Goal: Check status: Check status

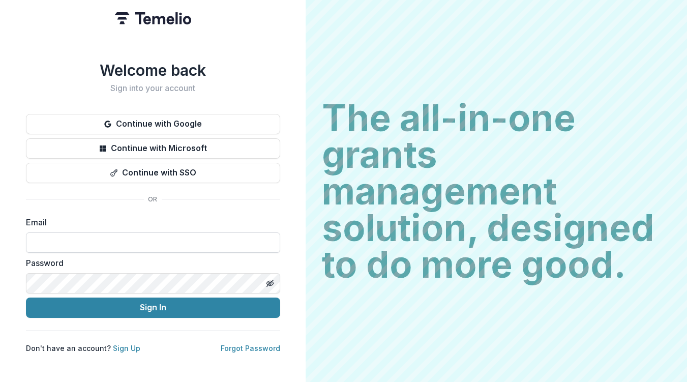
click at [99, 237] on input at bounding box center [153, 242] width 254 height 20
type input "**********"
click at [274, 278] on button "Toggle password visibility" at bounding box center [270, 283] width 16 height 16
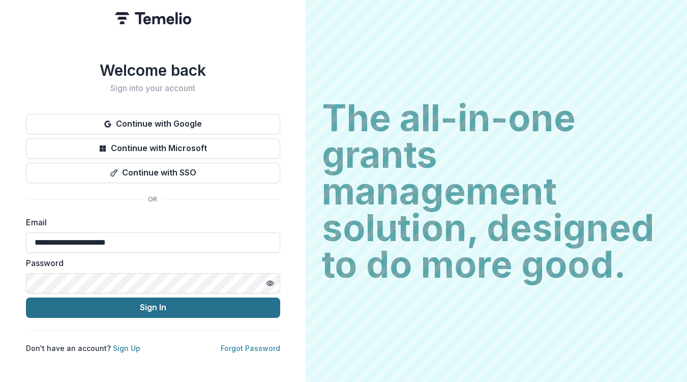
click at [144, 306] on button "Sign In" at bounding box center [153, 308] width 254 height 20
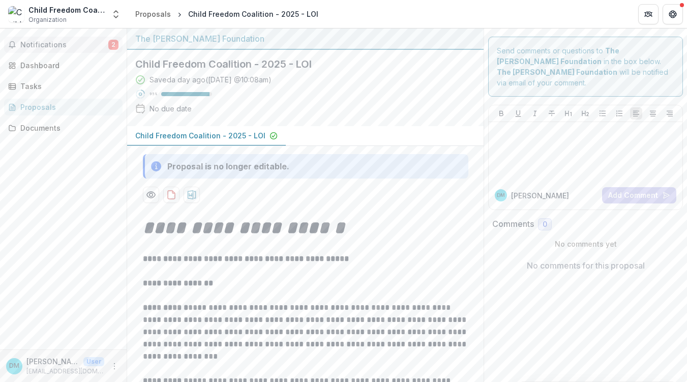
click at [110, 45] on span "2" at bounding box center [113, 45] width 10 height 10
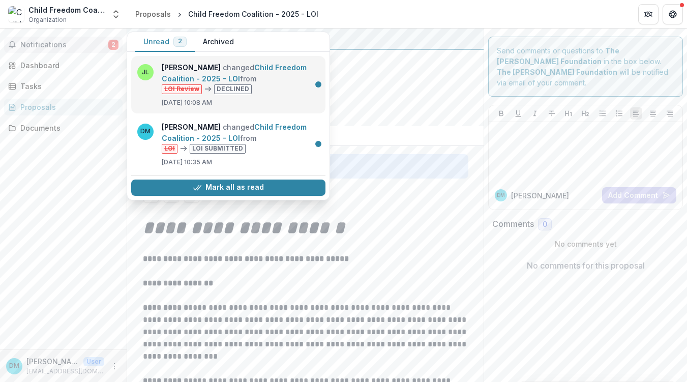
click at [274, 83] on link "Child Freedom Coalition - 2025 - LOI" at bounding box center [234, 73] width 145 height 20
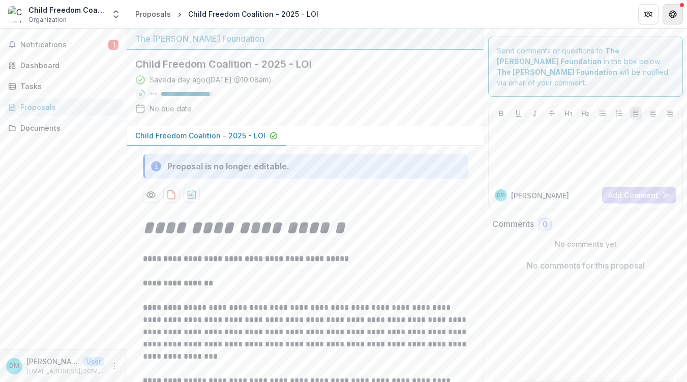
click at [675, 14] on icon "Get Help" at bounding box center [673, 14] width 8 height 8
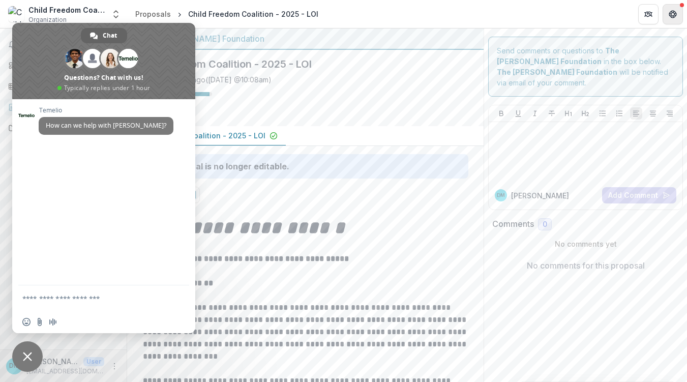
click at [673, 14] on icon "Get Help" at bounding box center [673, 14] width 8 height 8
